Goal: Navigation & Orientation: Understand site structure

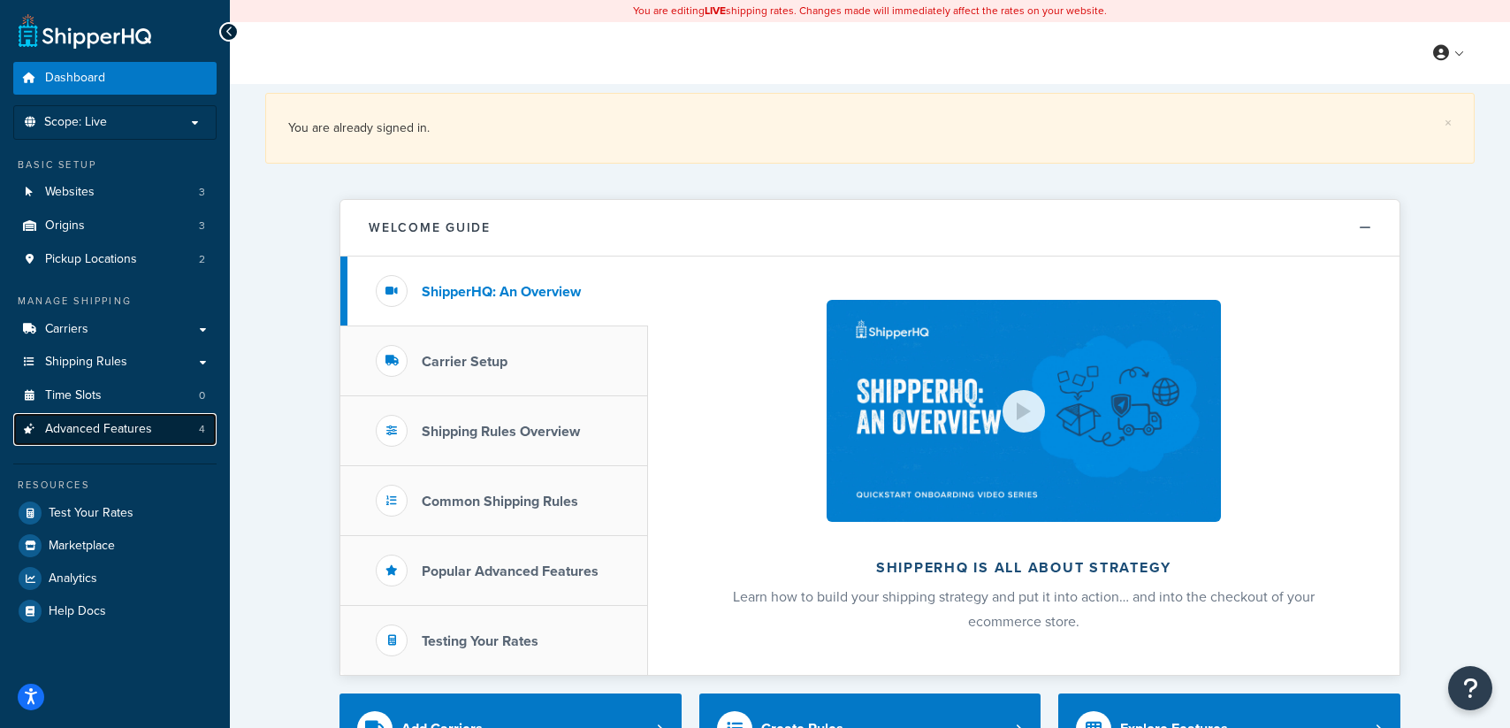
click at [123, 431] on span "Advanced Features" at bounding box center [98, 429] width 107 height 15
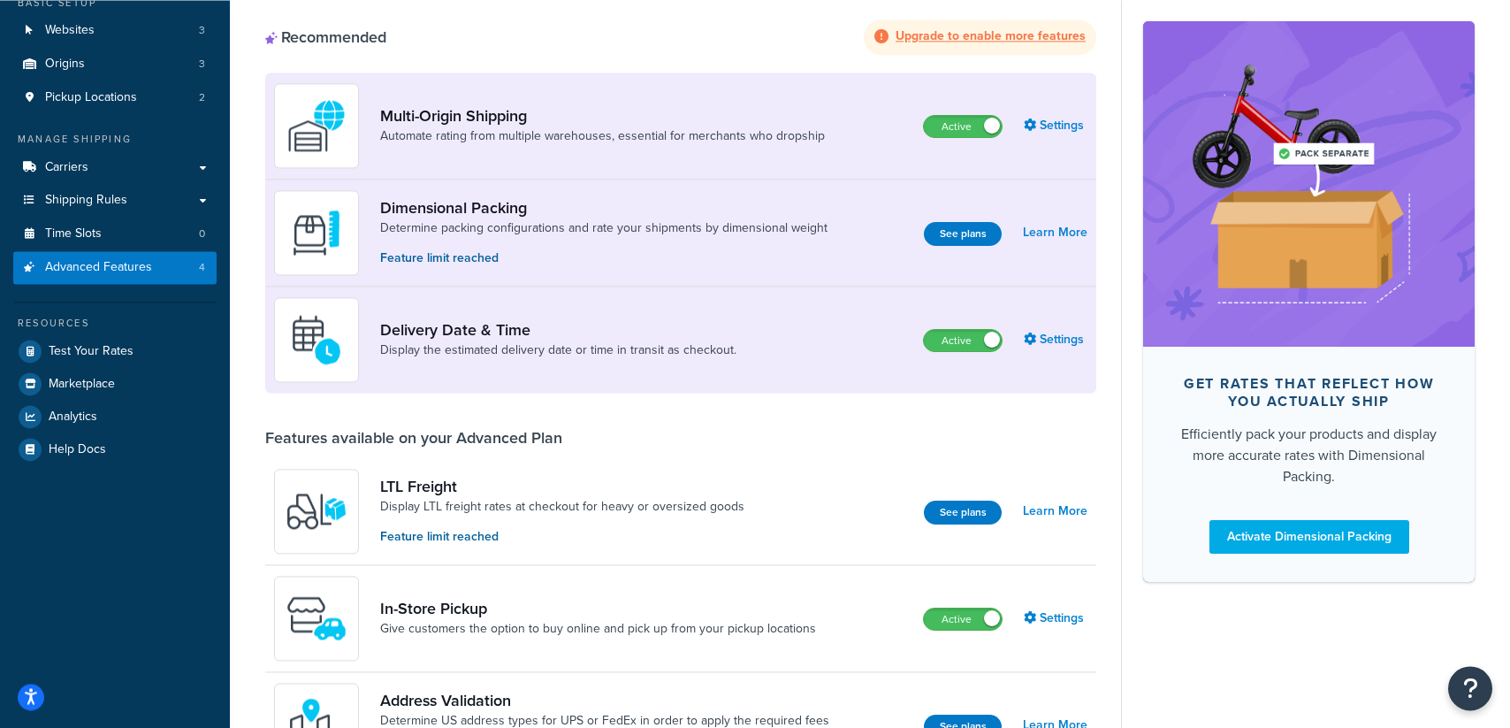
scroll to position [134, 0]
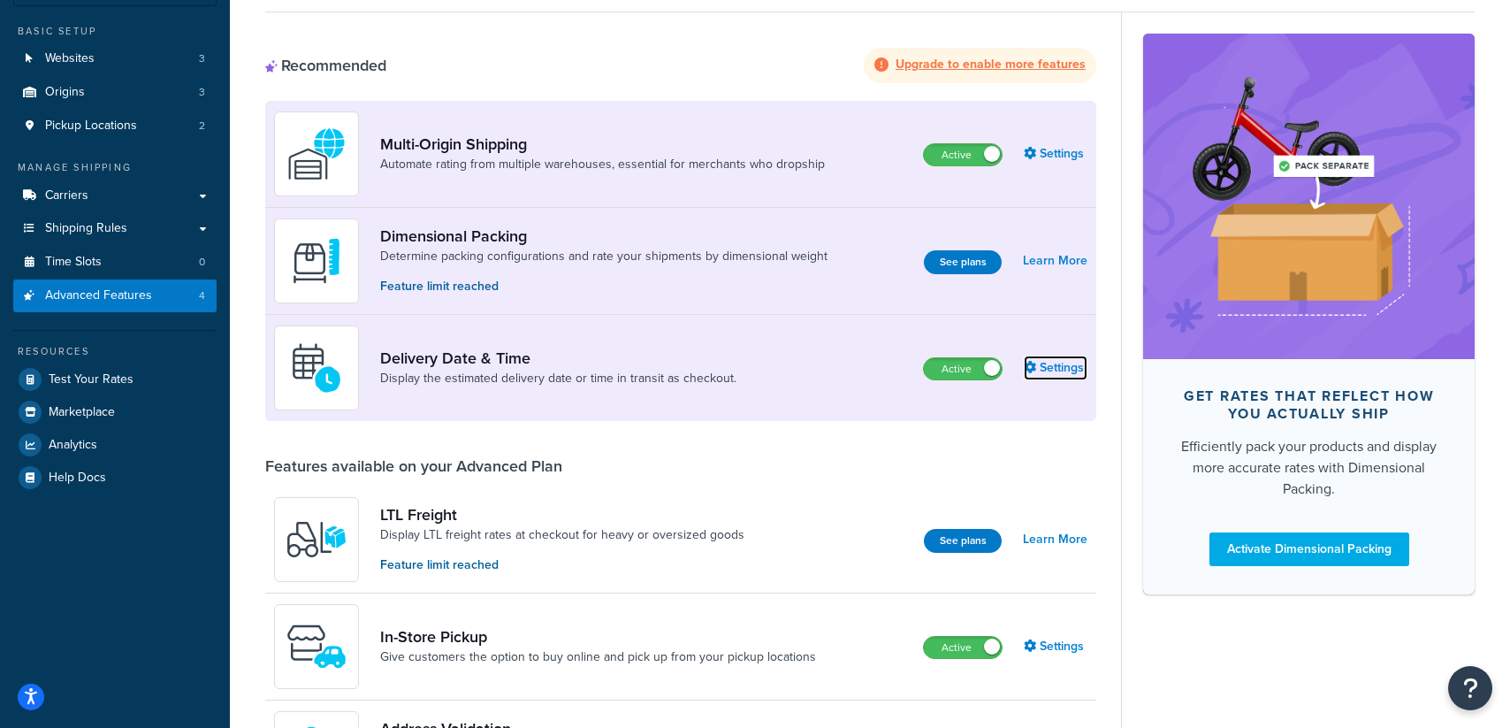
click at [1063, 370] on link "Settings" at bounding box center [1056, 367] width 64 height 25
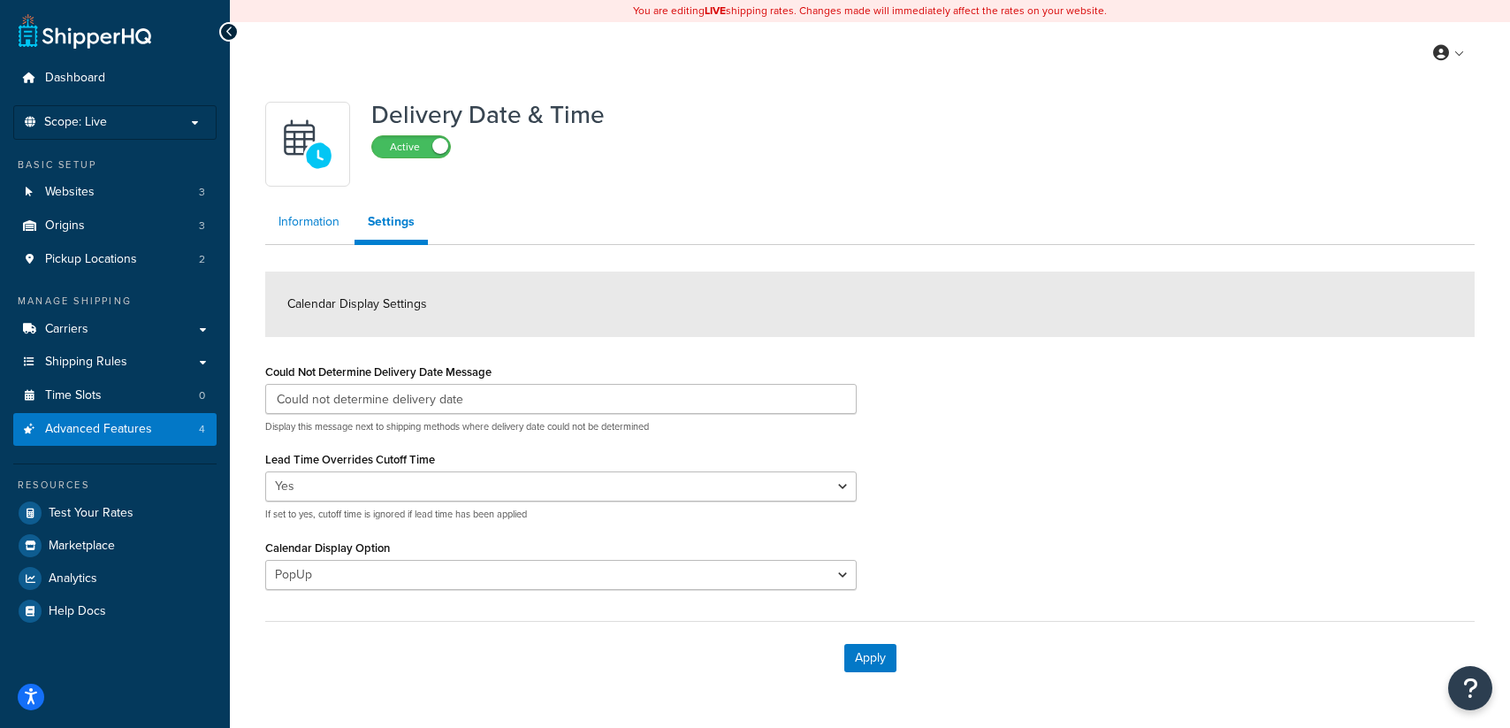
click at [306, 225] on link "Information" at bounding box center [309, 221] width 88 height 35
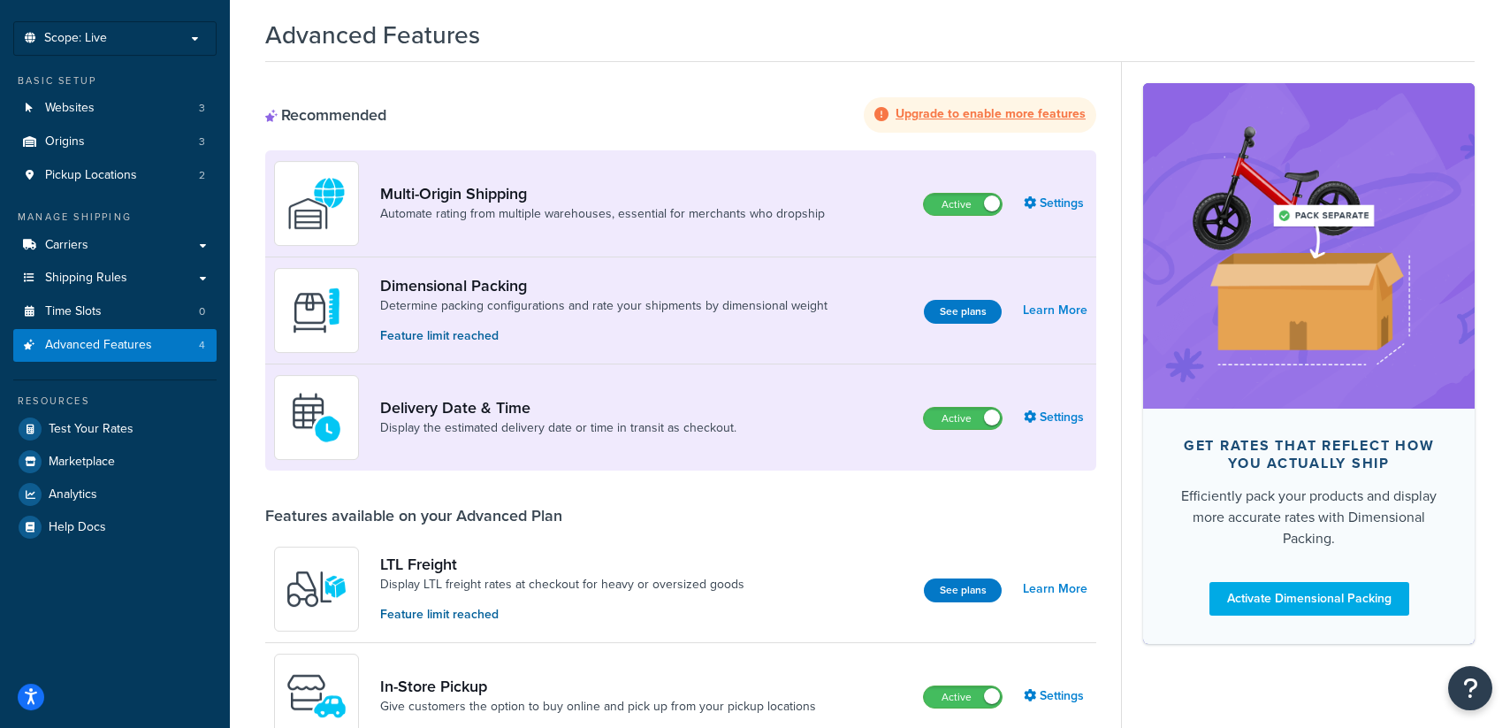
scroll to position [43, 0]
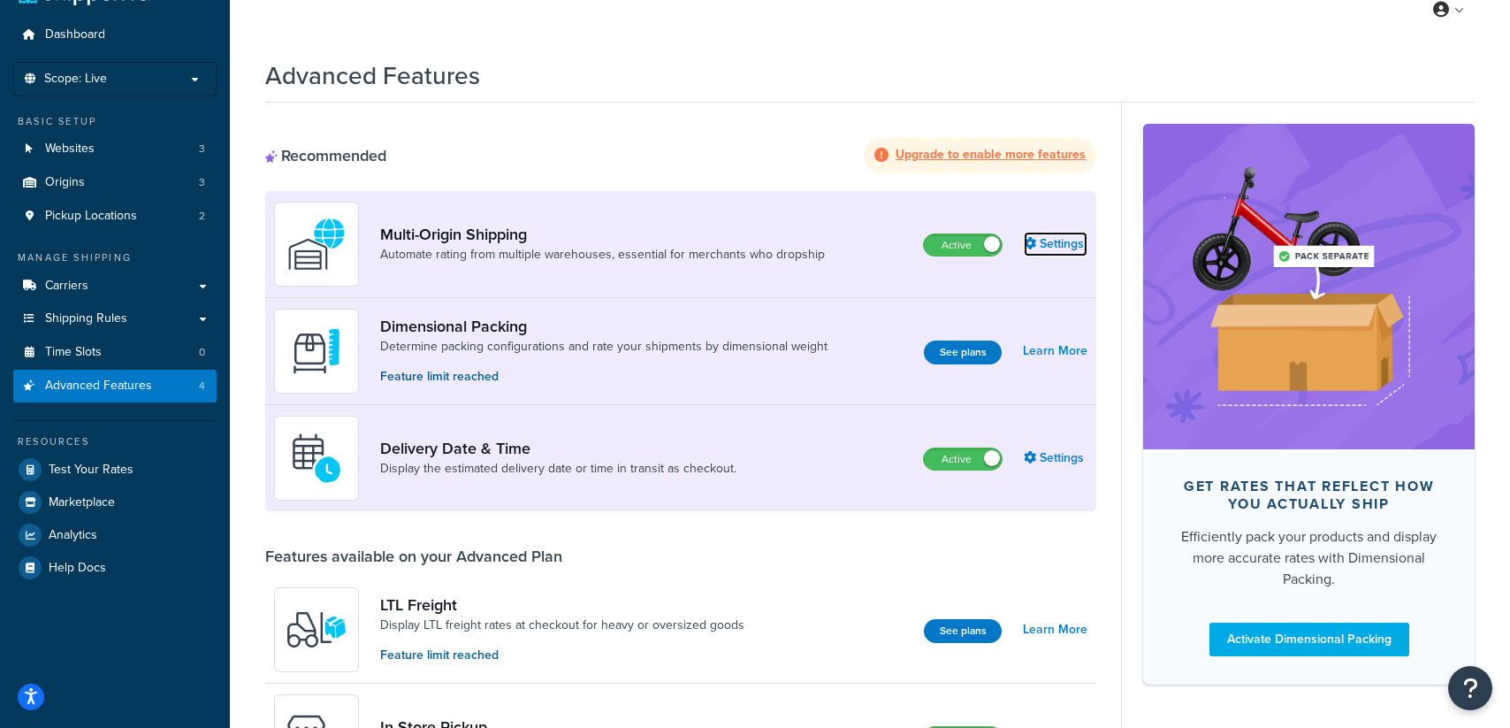
click at [1072, 246] on link "Settings" at bounding box center [1056, 244] width 64 height 25
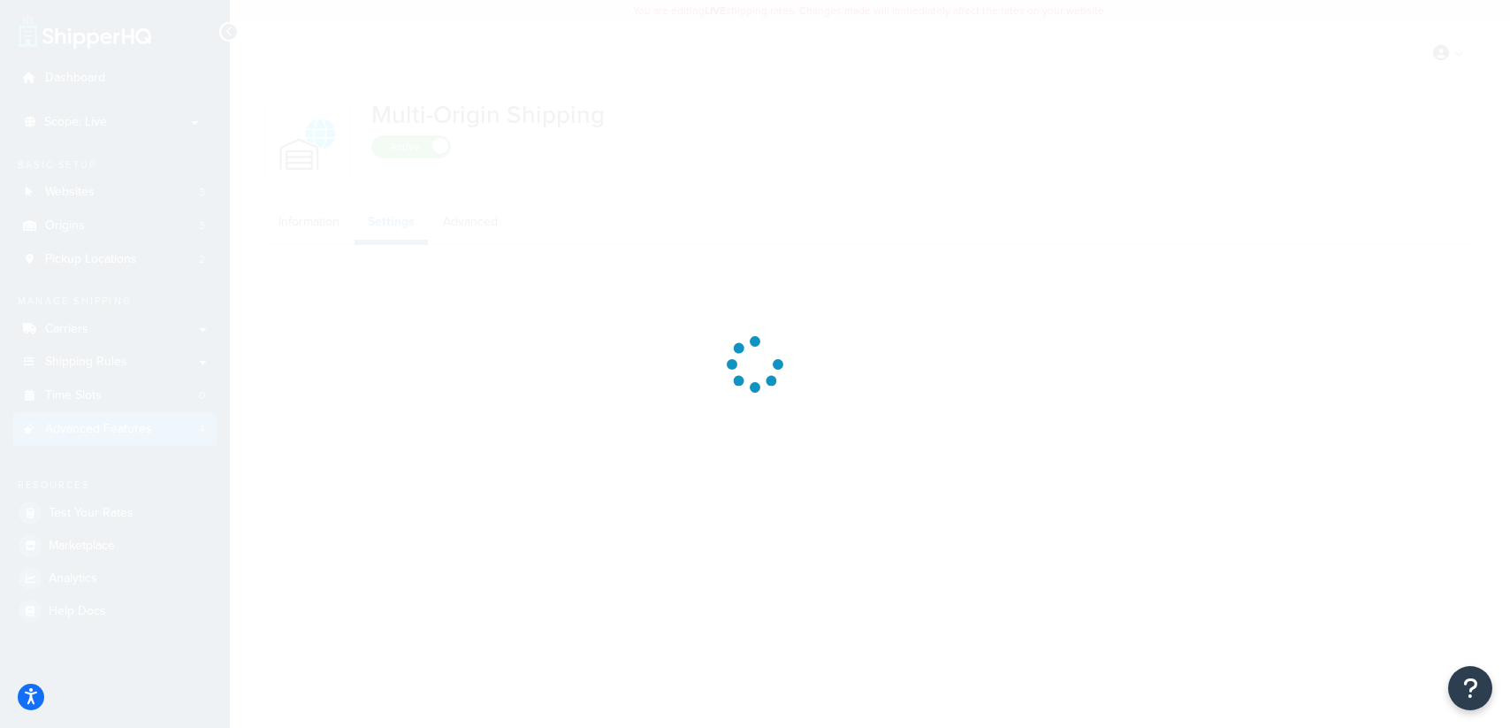
select select "false"
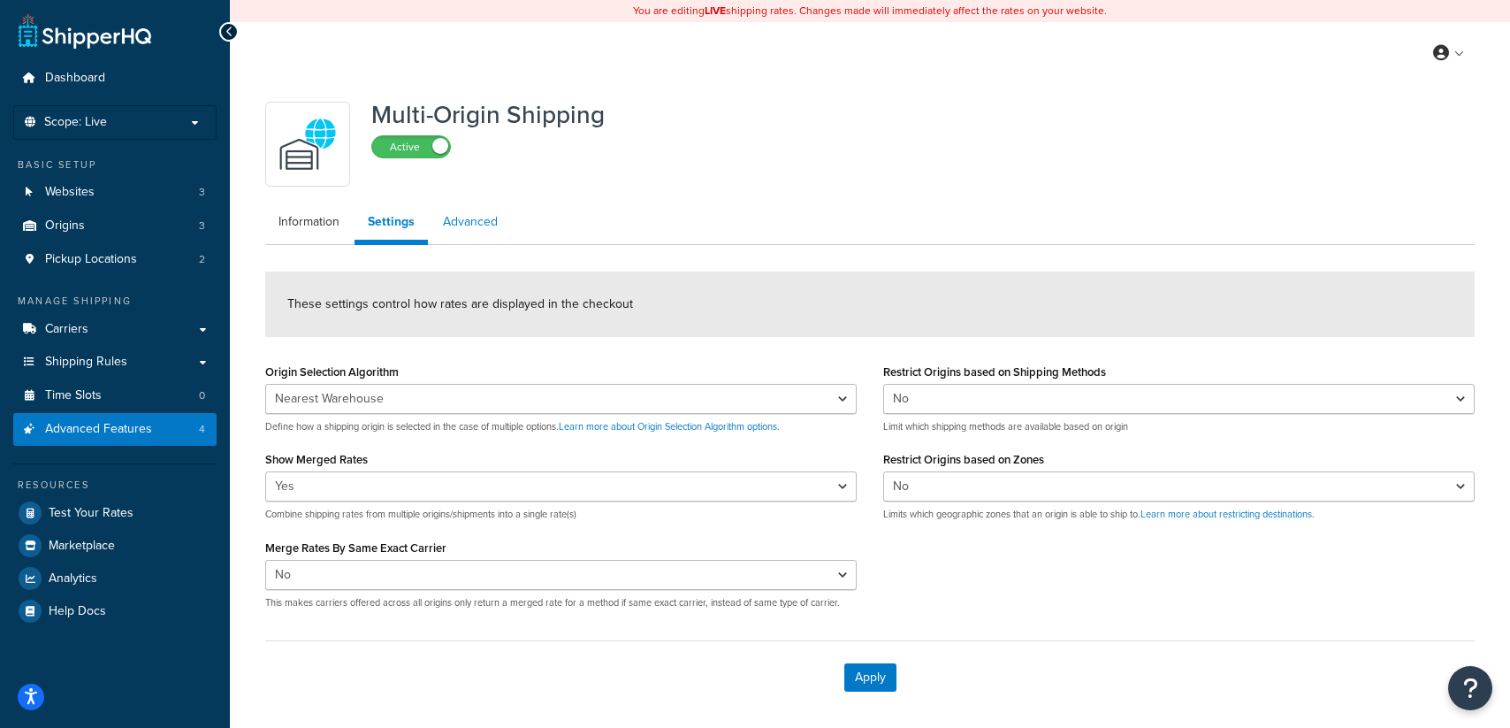
click at [462, 224] on link "Advanced" at bounding box center [470, 221] width 81 height 35
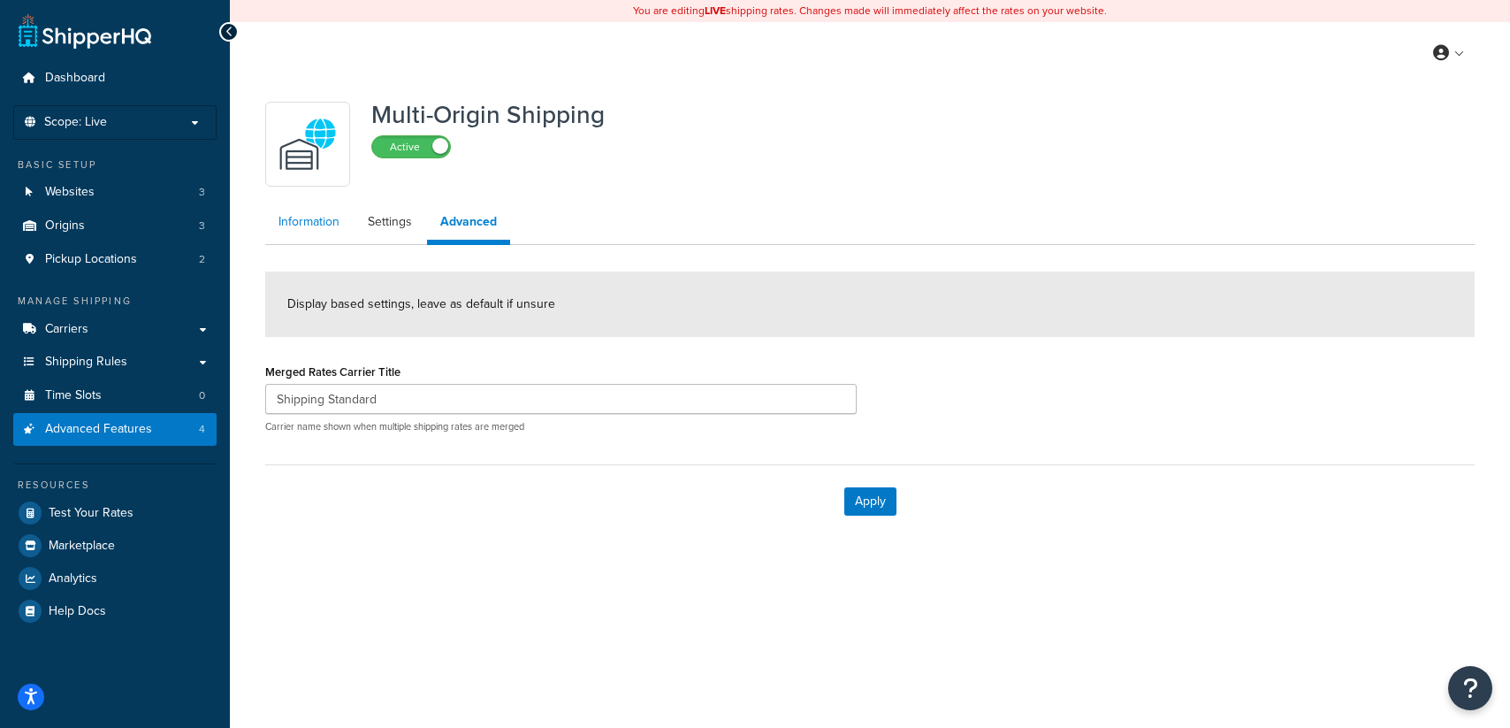
click at [317, 223] on link "Information" at bounding box center [309, 221] width 88 height 35
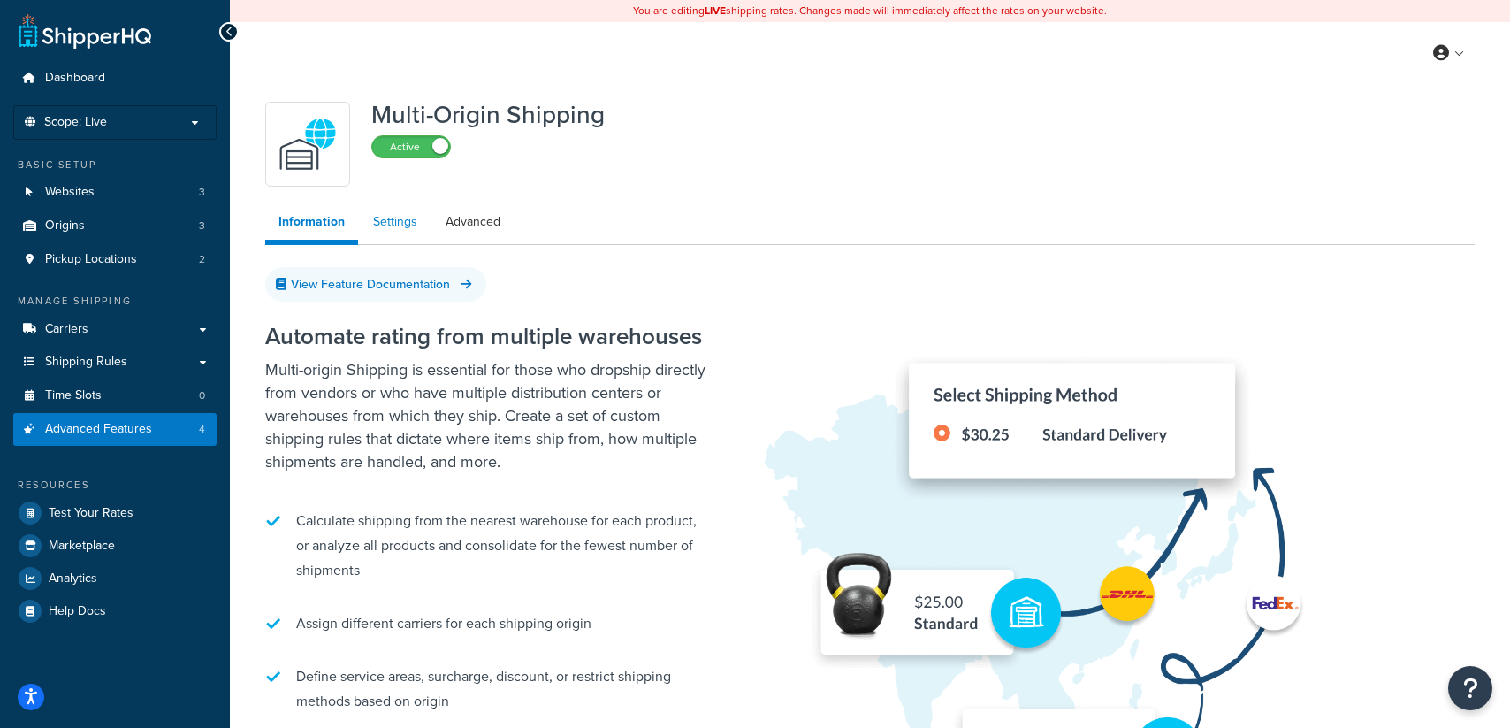
click at [371, 225] on link "Settings" at bounding box center [395, 221] width 71 height 35
select select "false"
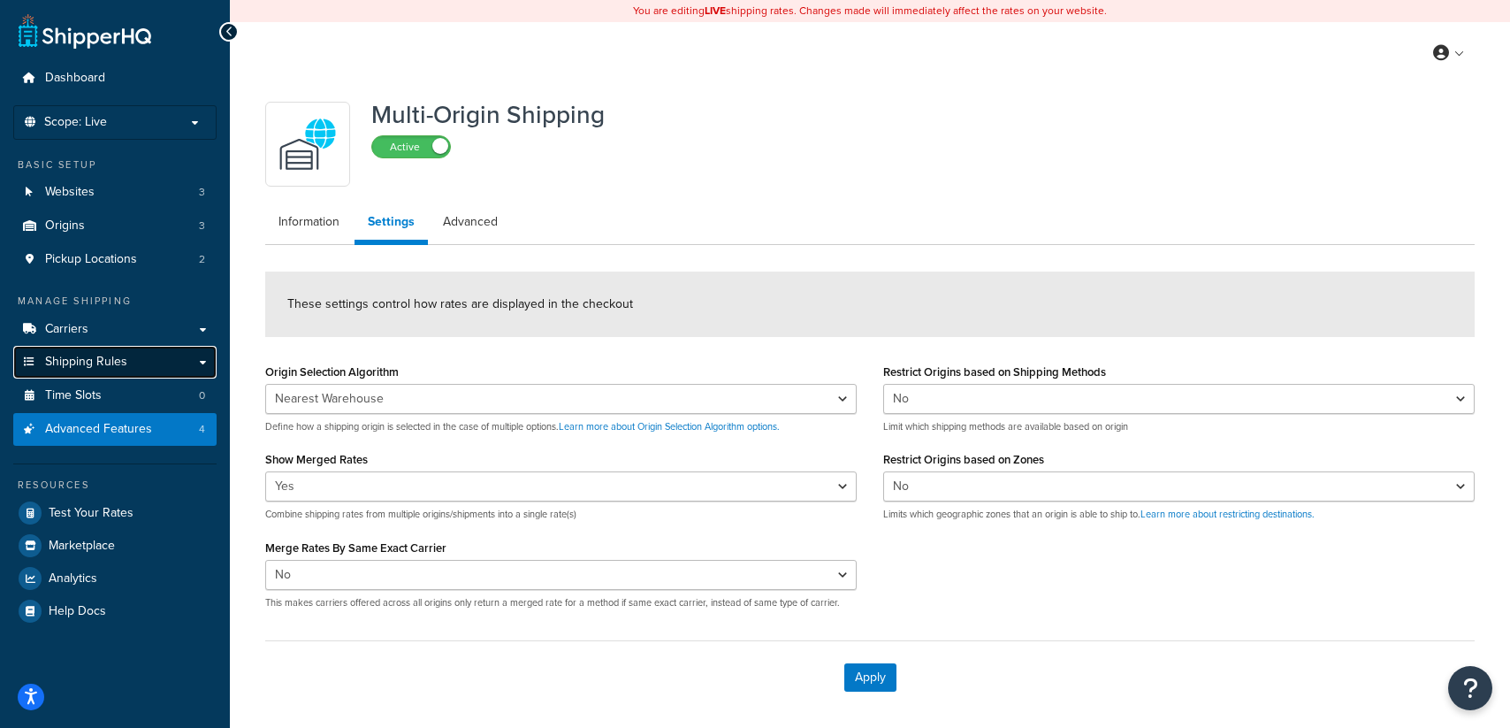
click at [107, 360] on span "Shipping Rules" at bounding box center [86, 362] width 82 height 15
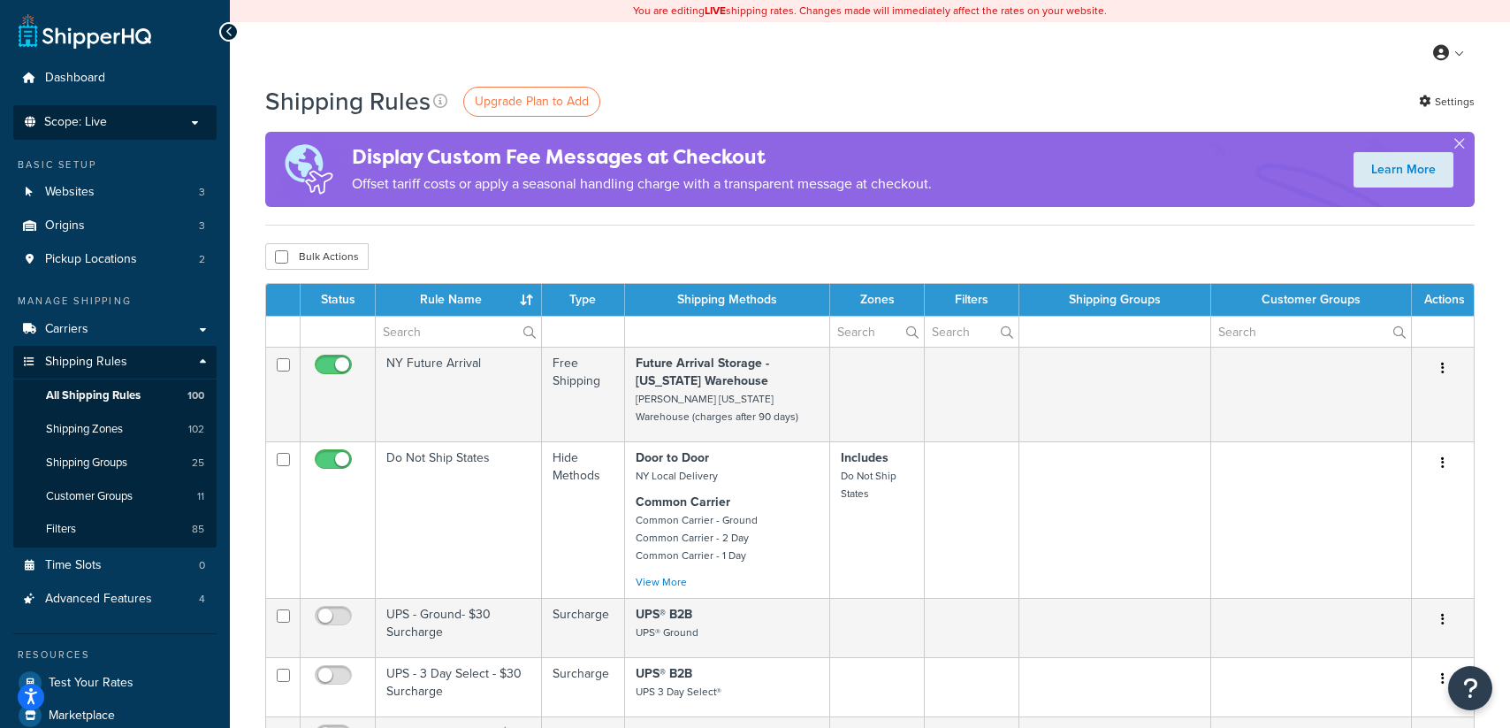
click at [166, 112] on li "Scope: Live Development Integration Test" at bounding box center [114, 122] width 203 height 34
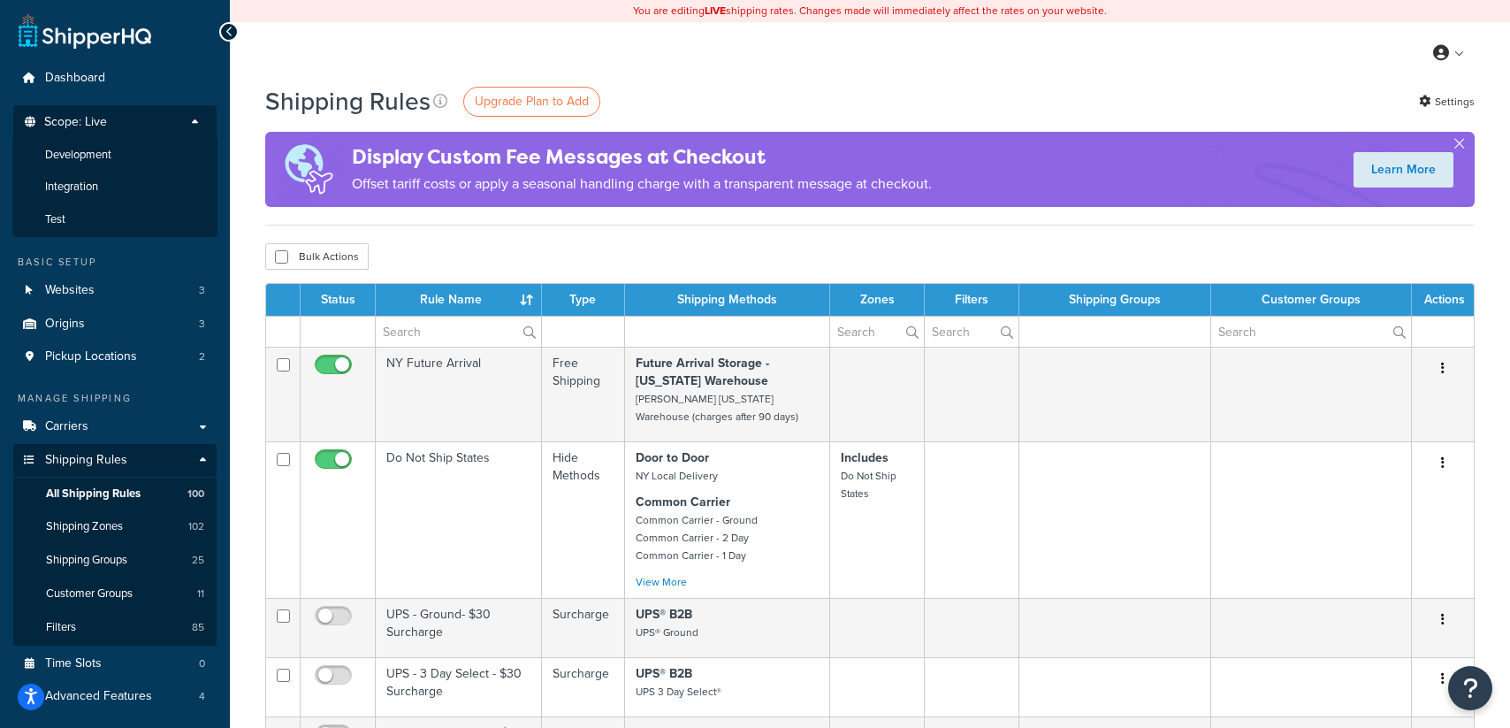
click at [166, 112] on li "Scope: Live Development Integration Test" at bounding box center [114, 171] width 203 height 132
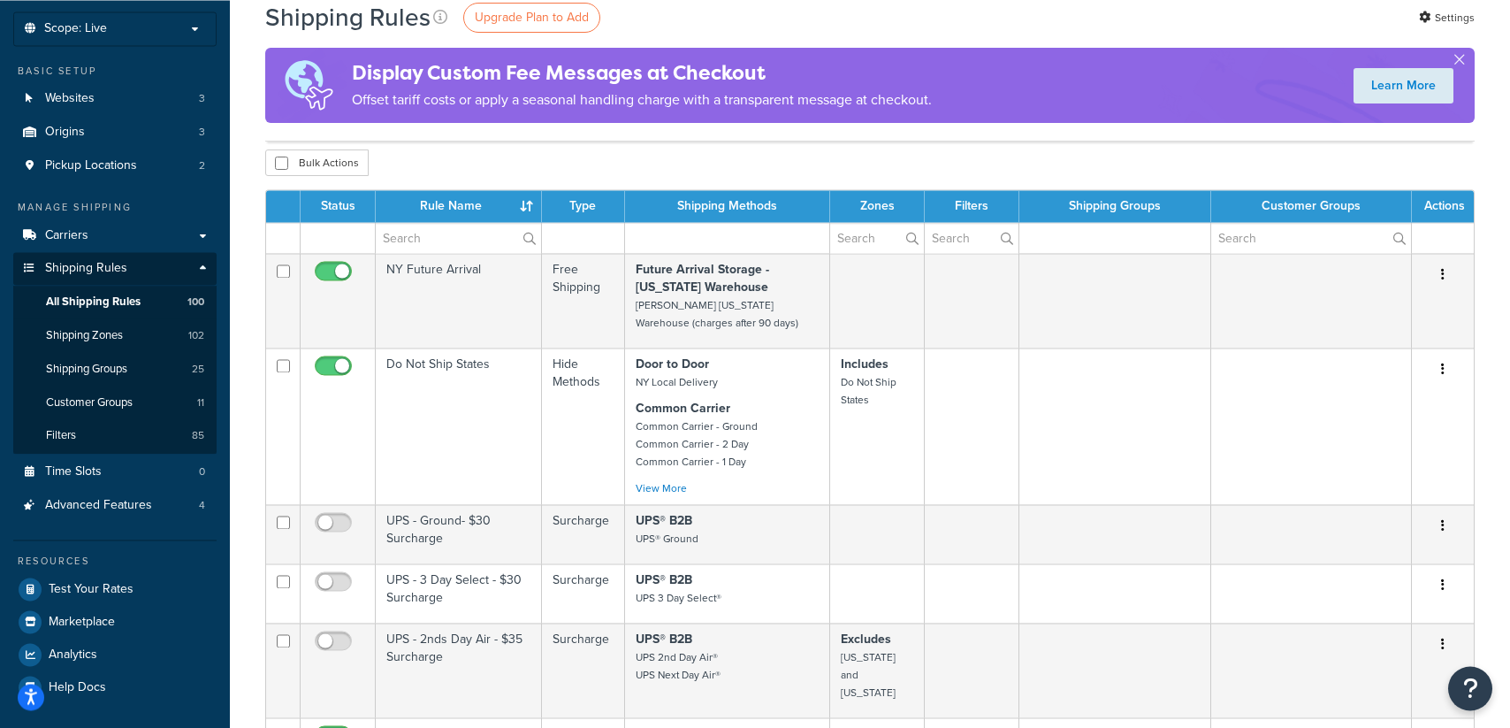
scroll to position [90, 0]
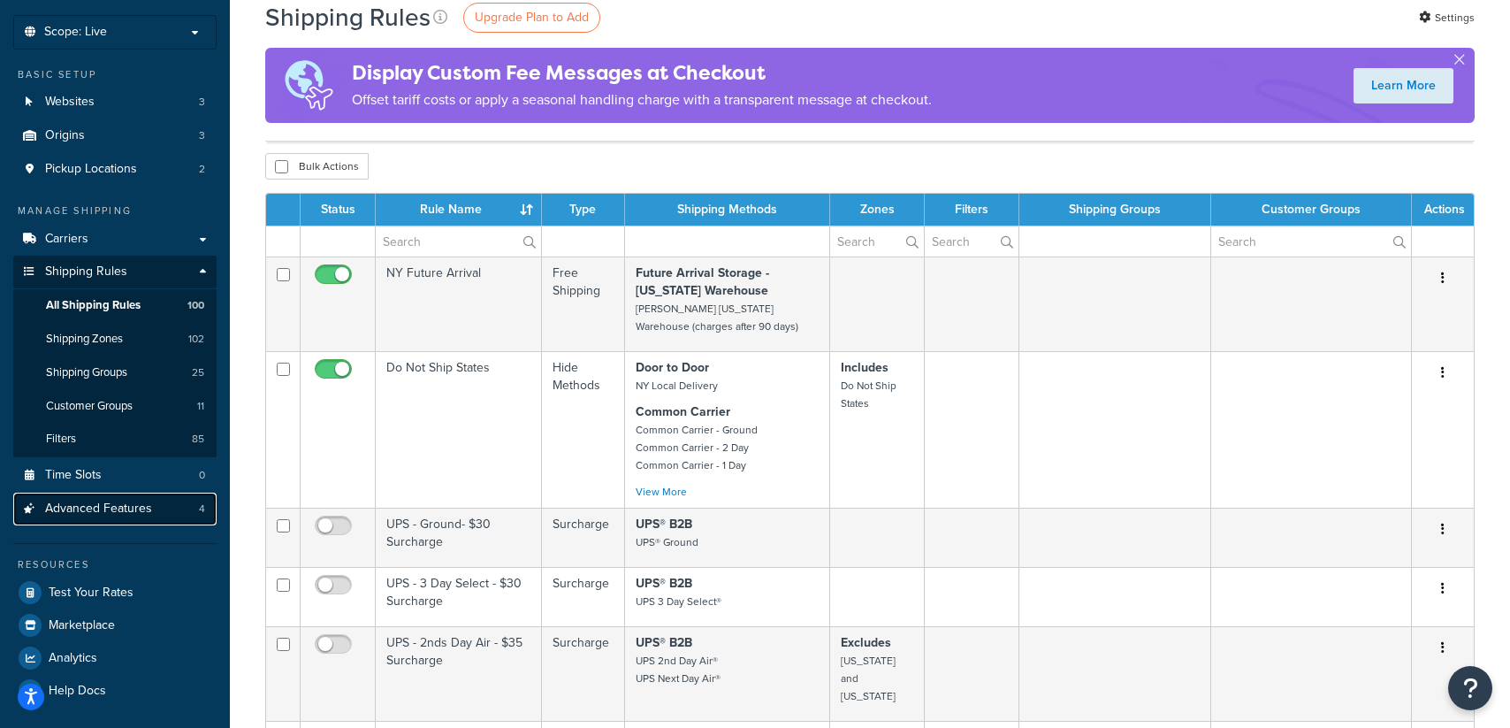
click at [100, 503] on span "Advanced Features" at bounding box center [98, 508] width 107 height 15
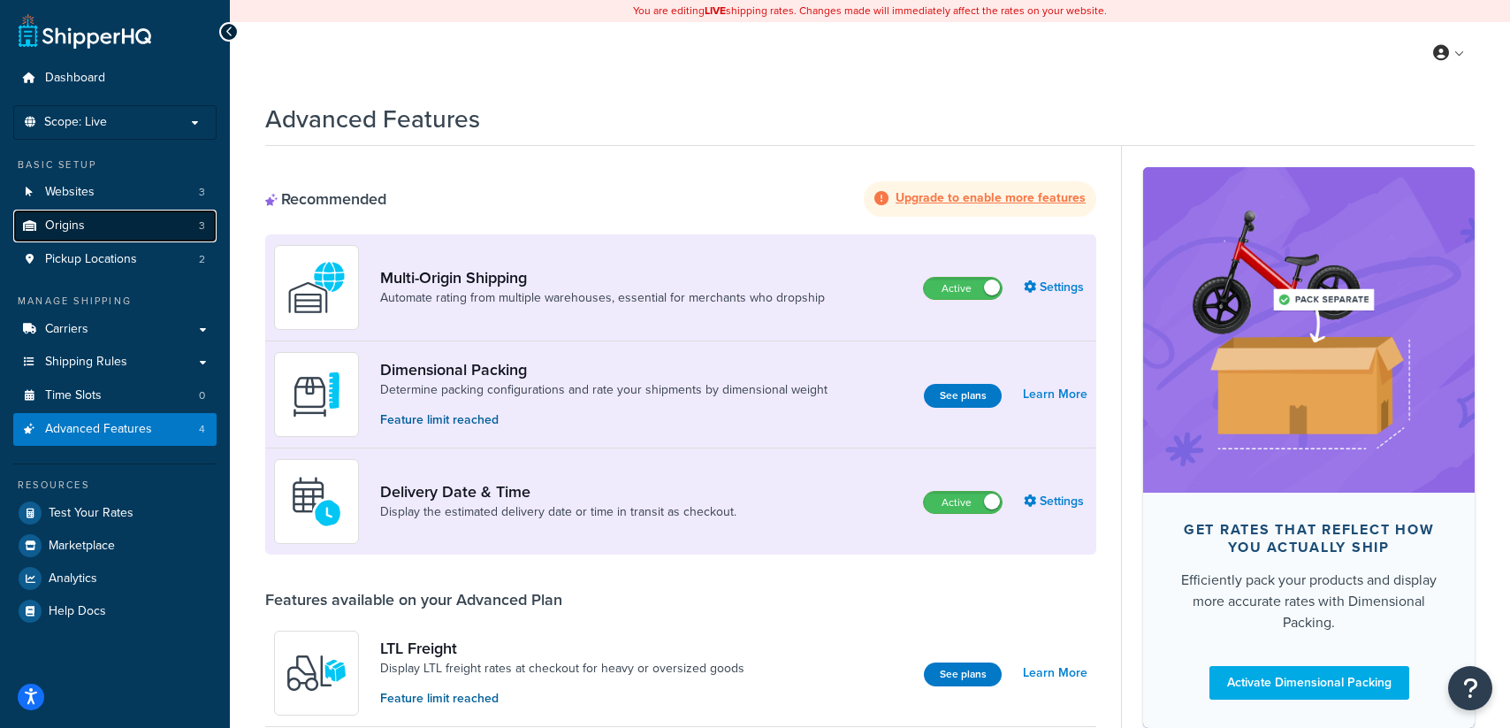
click at [81, 229] on span "Origins" at bounding box center [65, 225] width 40 height 15
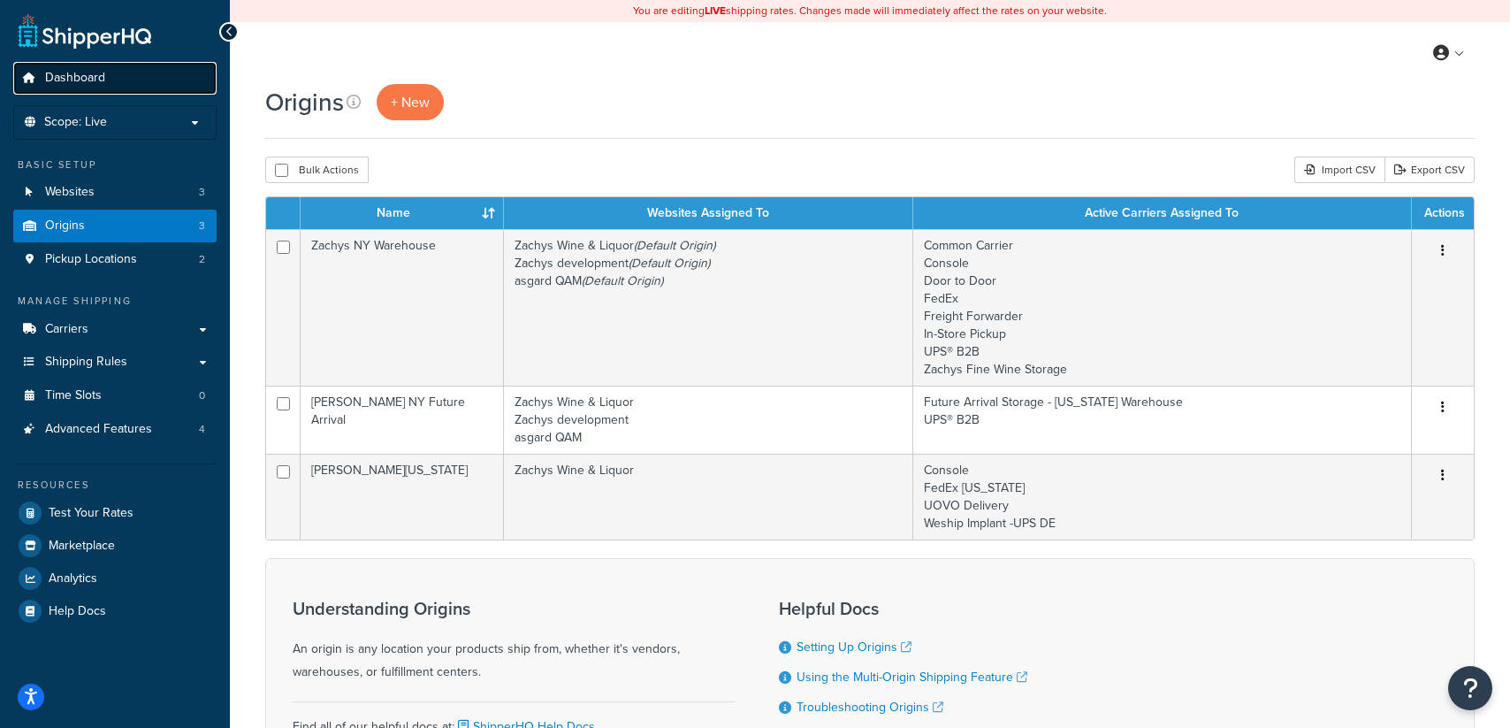
click at [57, 73] on span "Dashboard" at bounding box center [75, 78] width 60 height 15
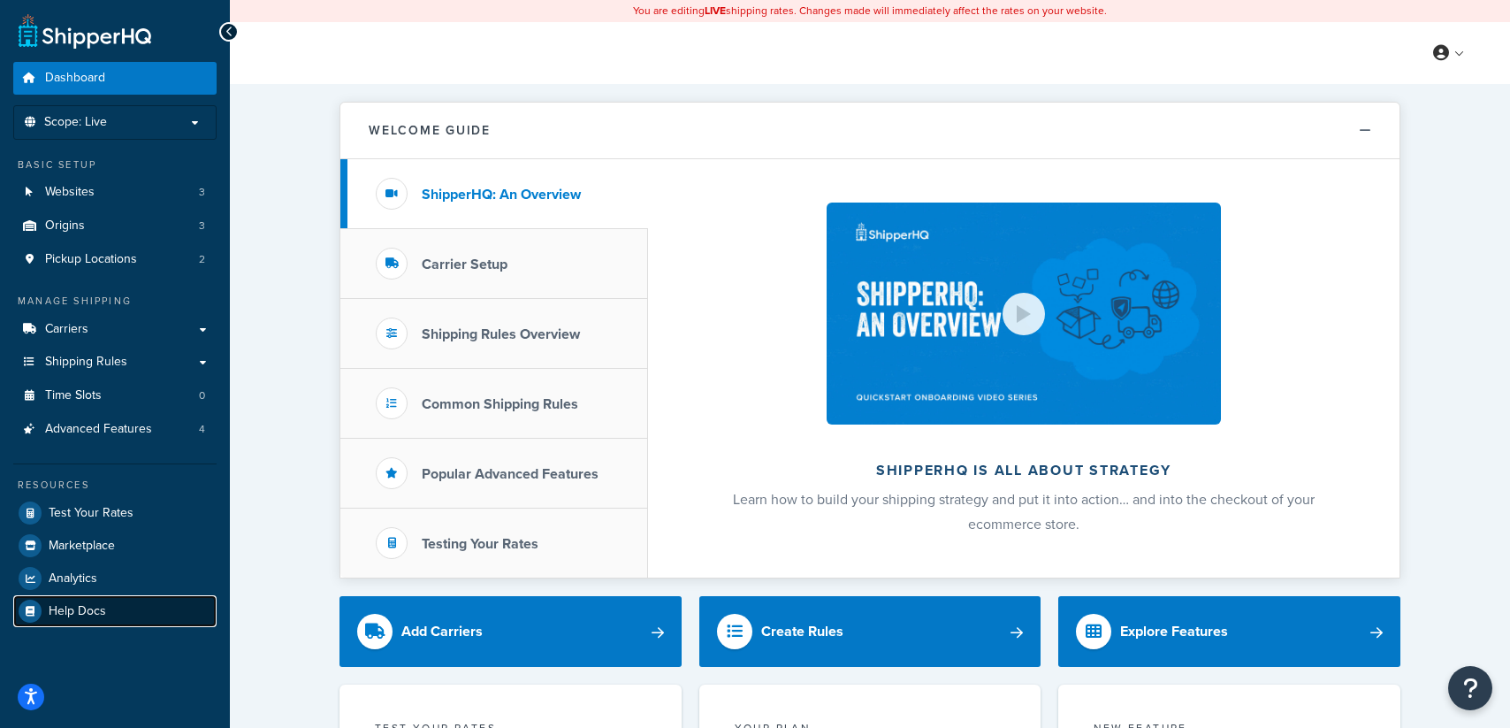
click at [86, 604] on span "Help Docs" at bounding box center [77, 611] width 57 height 15
